Goal: Task Accomplishment & Management: Complete application form

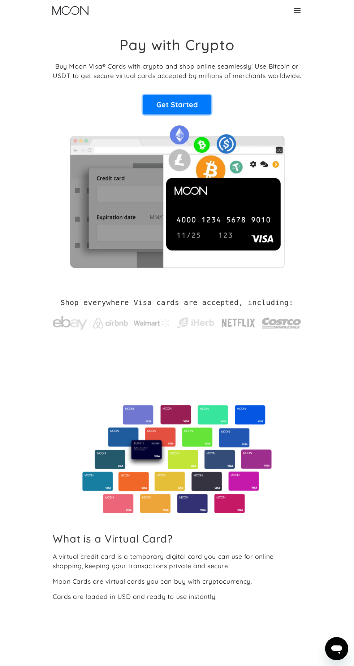
click at [170, 112] on link "Get Started" at bounding box center [177, 104] width 69 height 19
